Goal: Task Accomplishment & Management: Complete application form

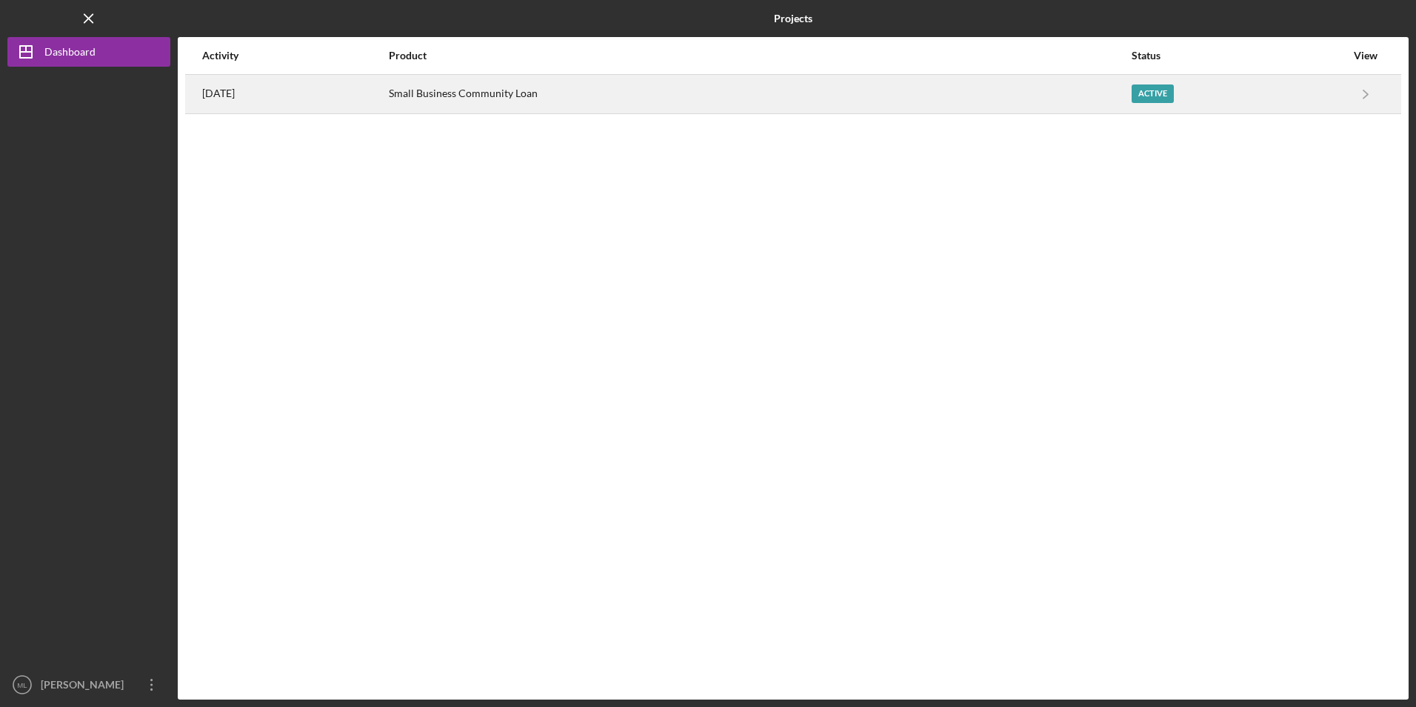
click at [596, 111] on div "Small Business Community Loan" at bounding box center [760, 94] width 742 height 37
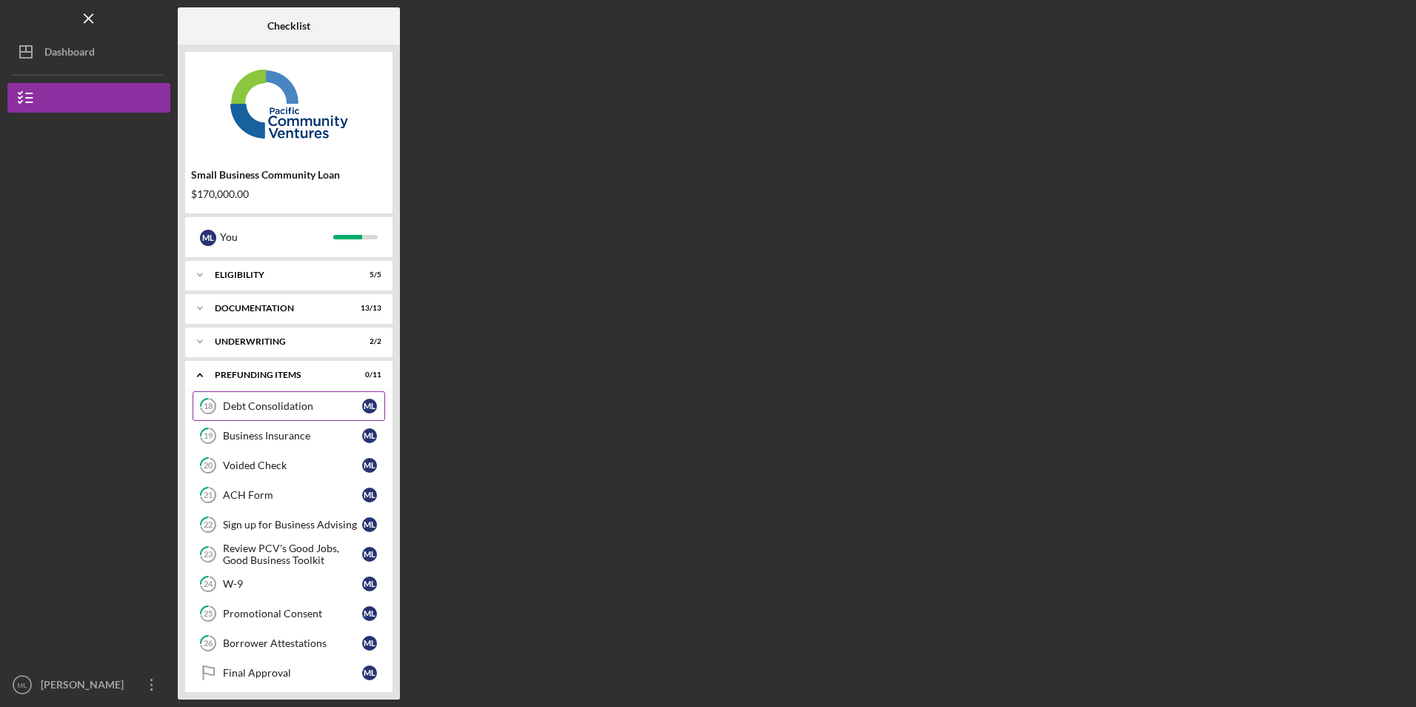
click at [242, 416] on link "18 Debt Consolidation M L" at bounding box center [289, 406] width 193 height 30
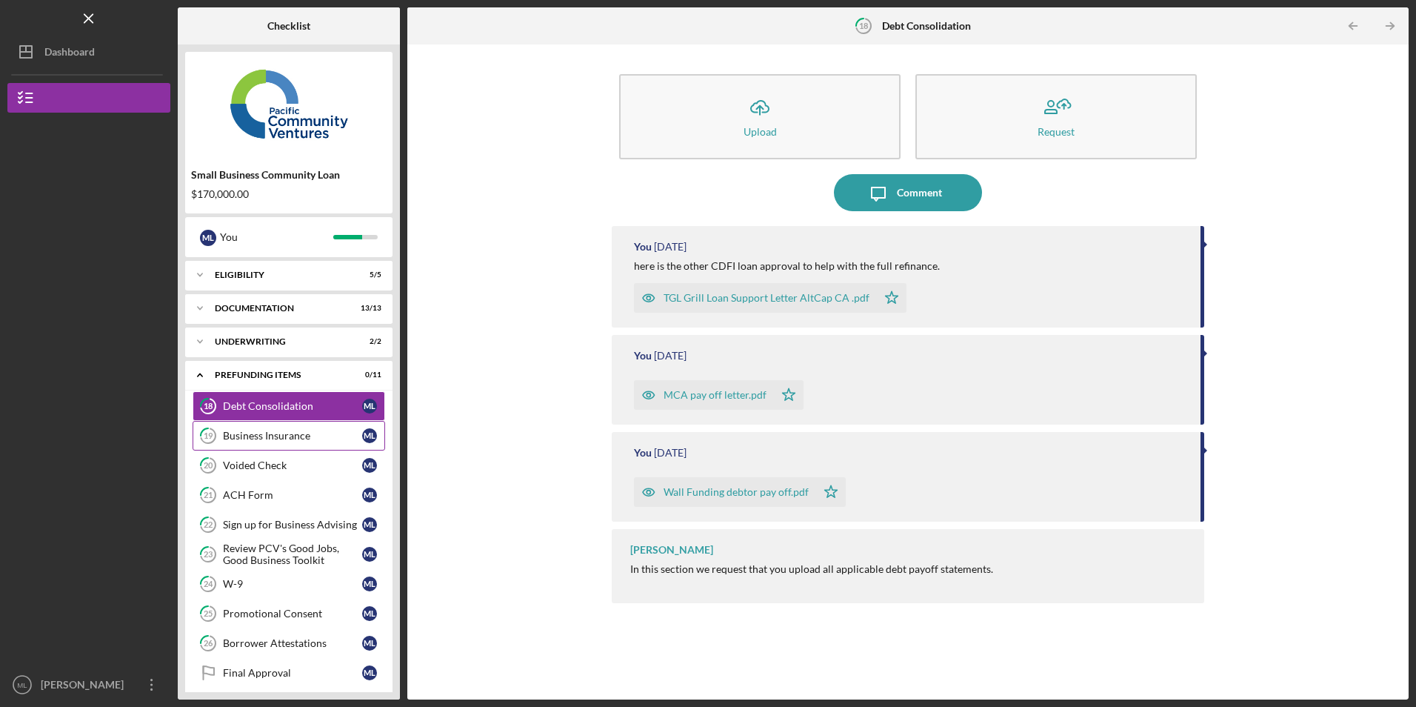
click at [242, 436] on div "Business Insurance" at bounding box center [292, 436] width 139 height 12
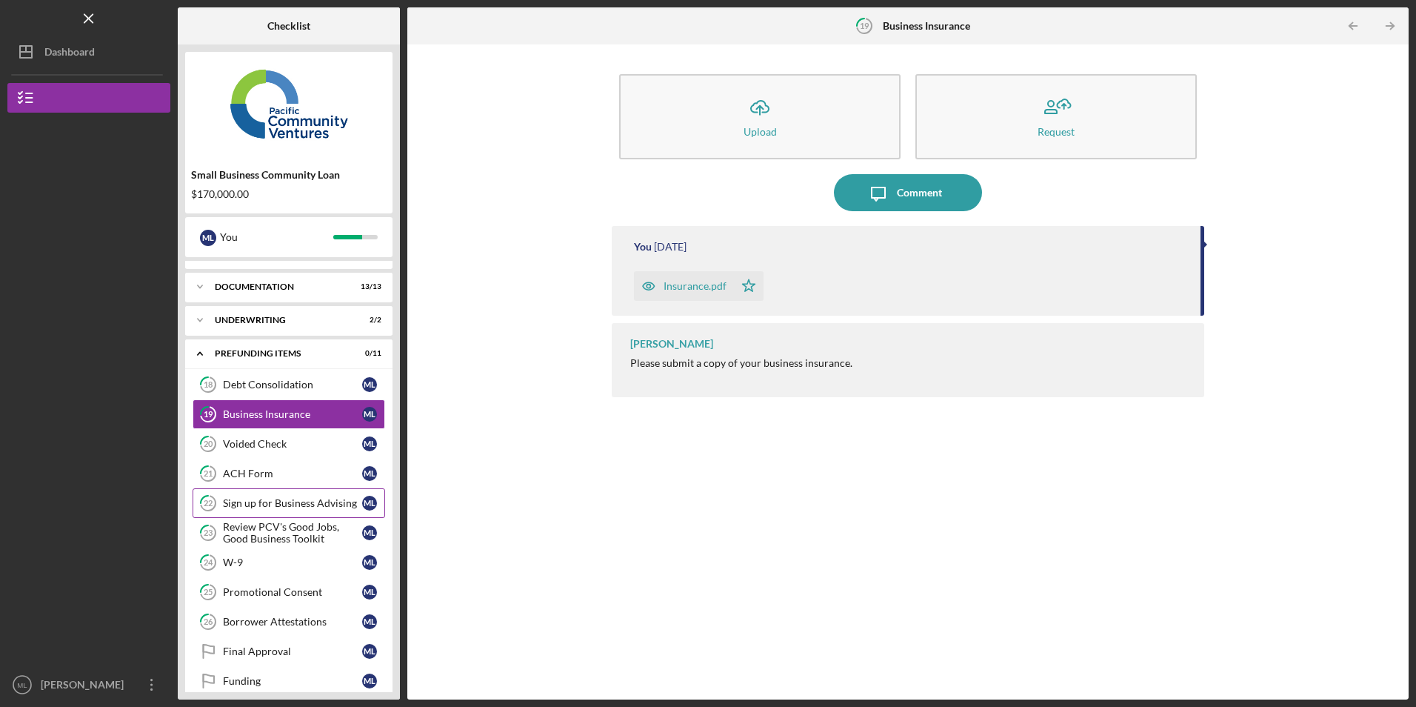
scroll to position [40, 0]
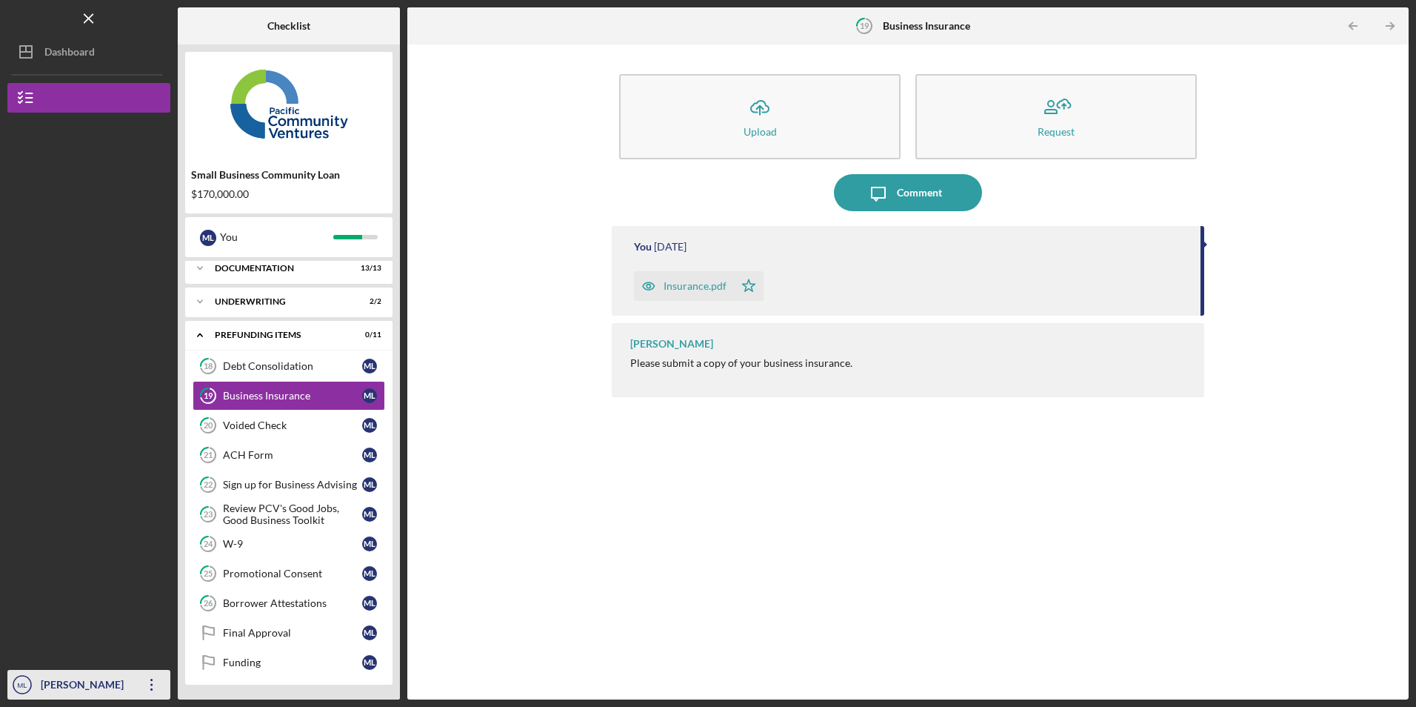
click at [153, 682] on icon "Icon/Overflow" at bounding box center [151, 684] width 37 height 37
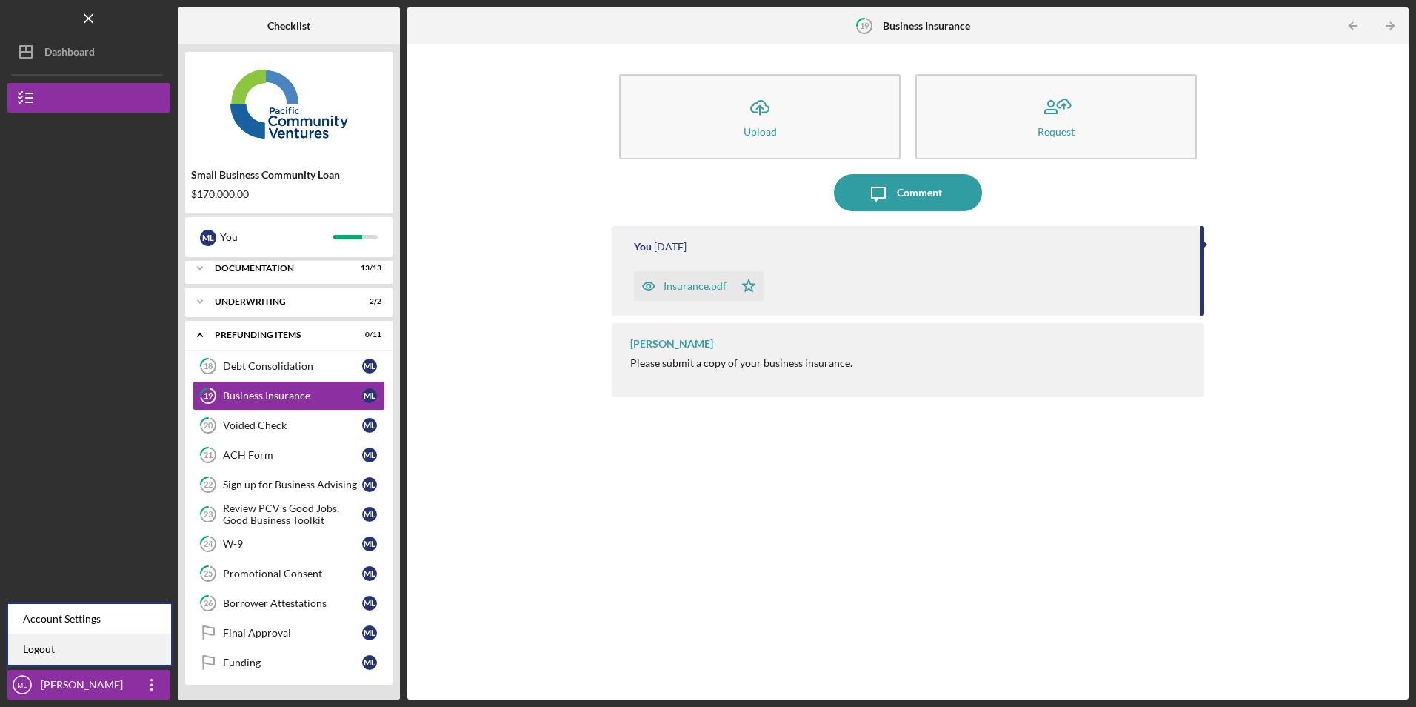
click at [143, 651] on link "Logout" at bounding box center [89, 649] width 163 height 30
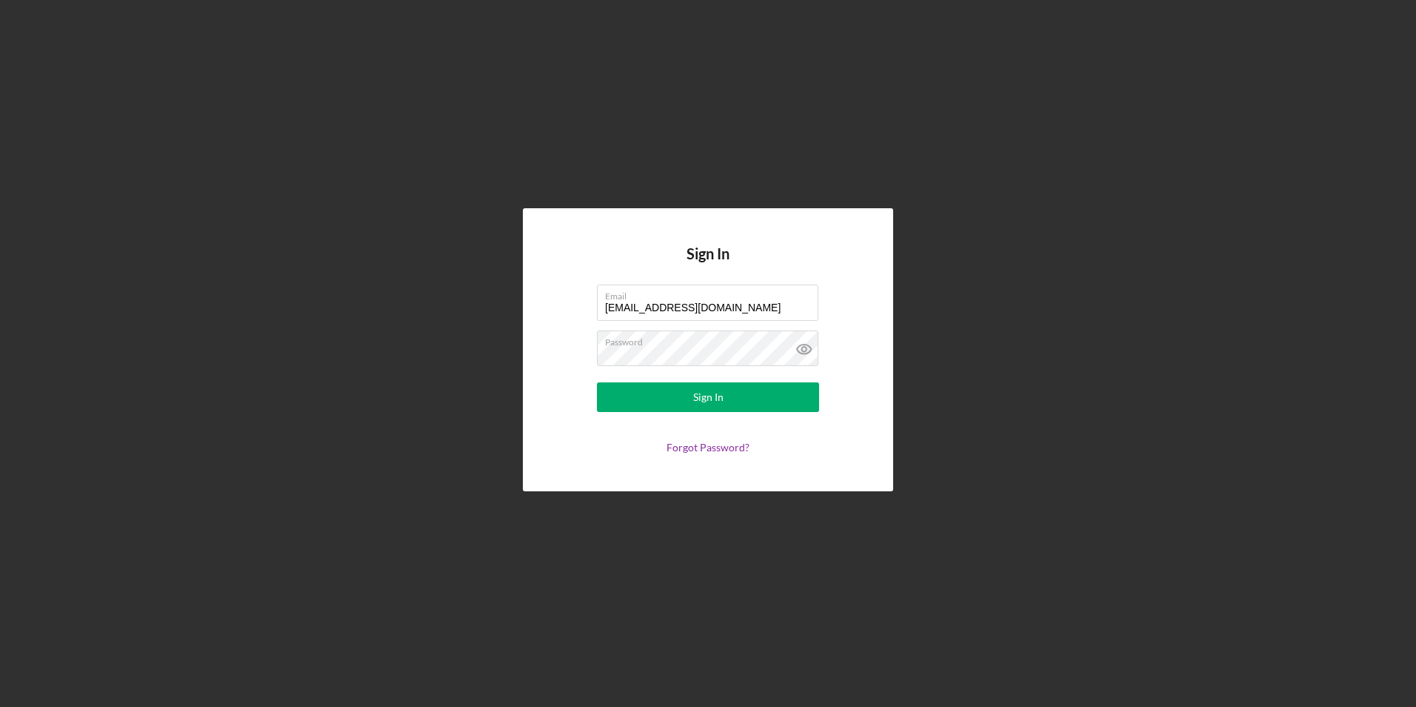
drag, startPoint x: 730, startPoint y: 310, endPoint x: 538, endPoint y: 287, distance: 194.1
click at [538, 287] on div "Sign In Email [EMAIL_ADDRESS][DOMAIN_NAME] Password Sign In Forgot Password?" at bounding box center [708, 349] width 370 height 282
type input "[EMAIL_ADDRESS][DOMAIN_NAME]"
click at [668, 395] on button "Sign In" at bounding box center [708, 397] width 222 height 30
